Goal: Task Accomplishment & Management: Manage account settings

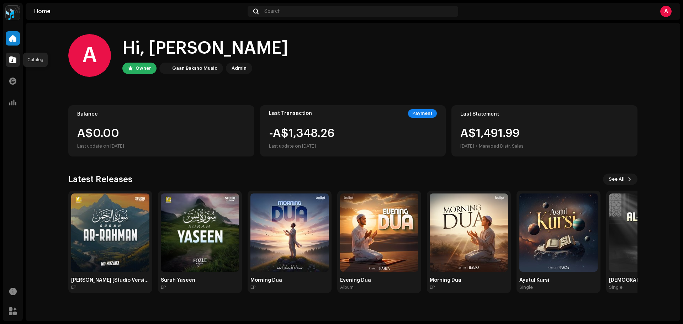
click at [11, 60] on span at bounding box center [12, 60] width 7 height 6
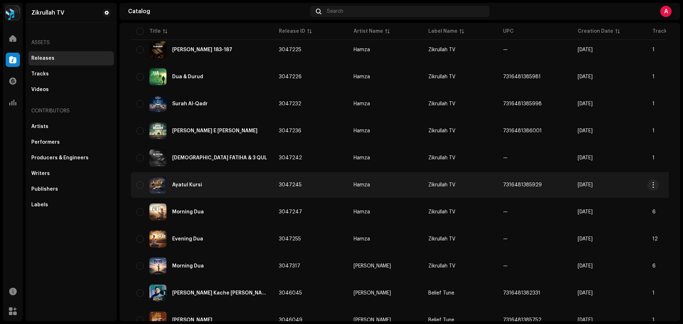
scroll to position [142, 0]
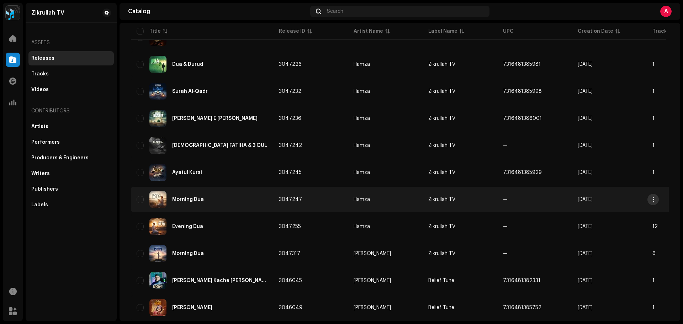
click at [654, 202] on span "button" at bounding box center [652, 200] width 5 height 6
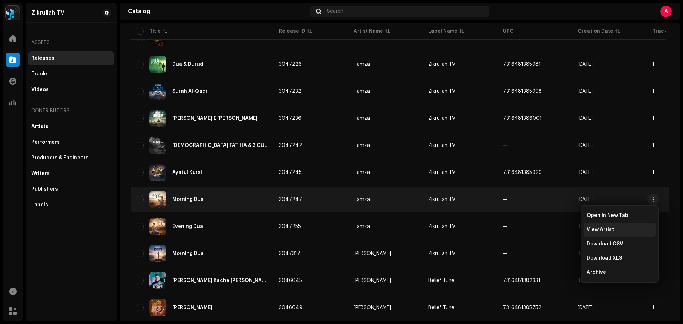
click at [603, 224] on div "View Artist" at bounding box center [620, 230] width 72 height 14
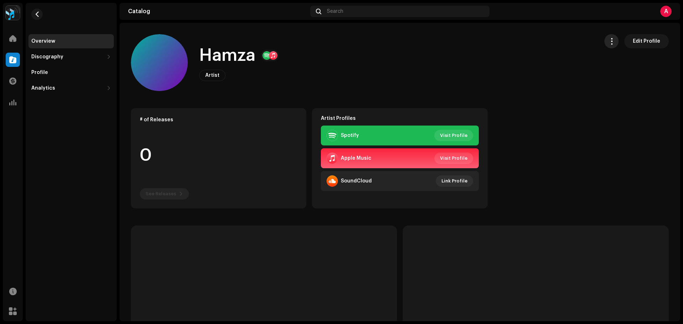
click at [607, 37] on button "button" at bounding box center [611, 41] width 14 height 14
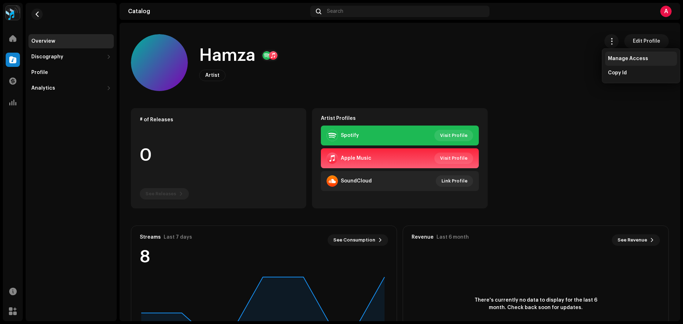
click at [617, 56] on span "Manage Access" at bounding box center [628, 59] width 40 height 6
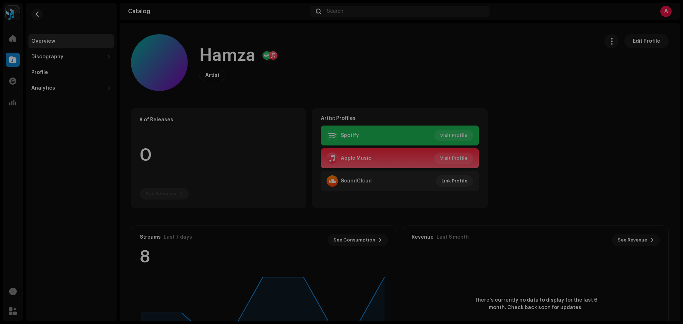
click at [532, 89] on div "Hamza Artist Portal Invite Member Member Email Last Active Status No members in…" at bounding box center [341, 162] width 683 height 324
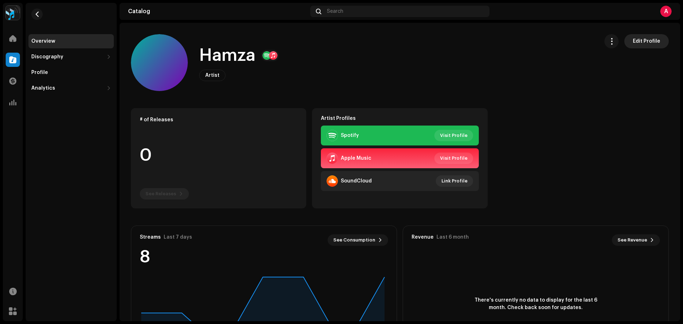
click at [636, 43] on span "Edit Profile" at bounding box center [646, 41] width 27 height 14
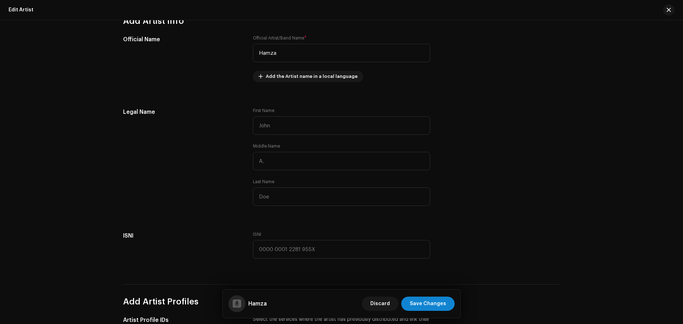
scroll to position [94, 0]
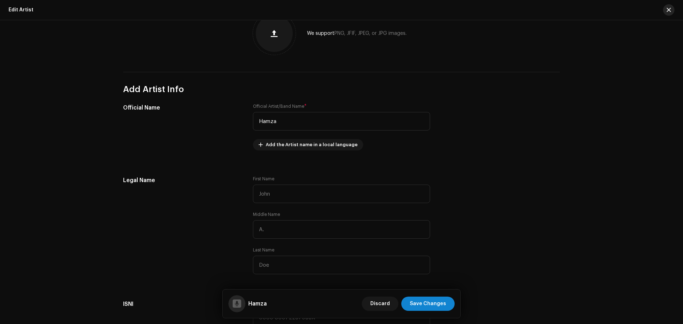
click at [670, 14] on button "button" at bounding box center [668, 9] width 11 height 11
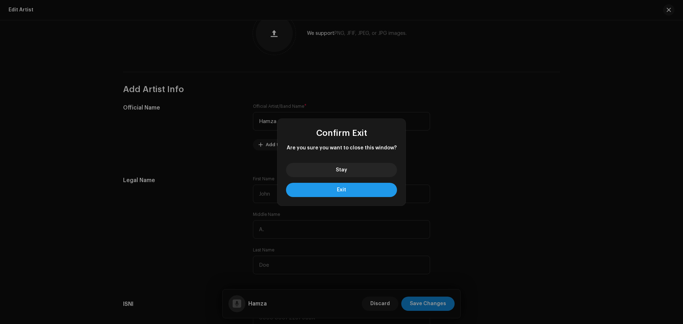
click at [347, 185] on button "Exit" at bounding box center [341, 190] width 111 height 14
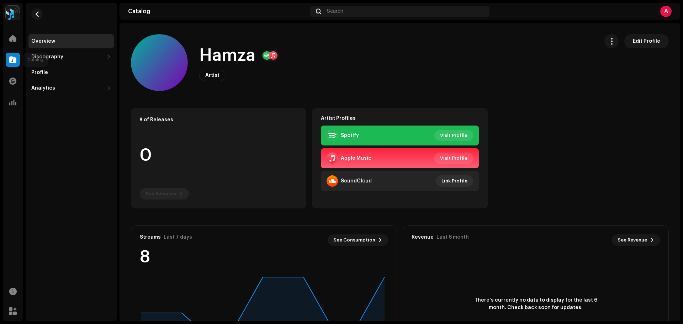
click at [15, 58] on span at bounding box center [12, 60] width 7 height 6
